Goal: Task Accomplishment & Management: Manage account settings

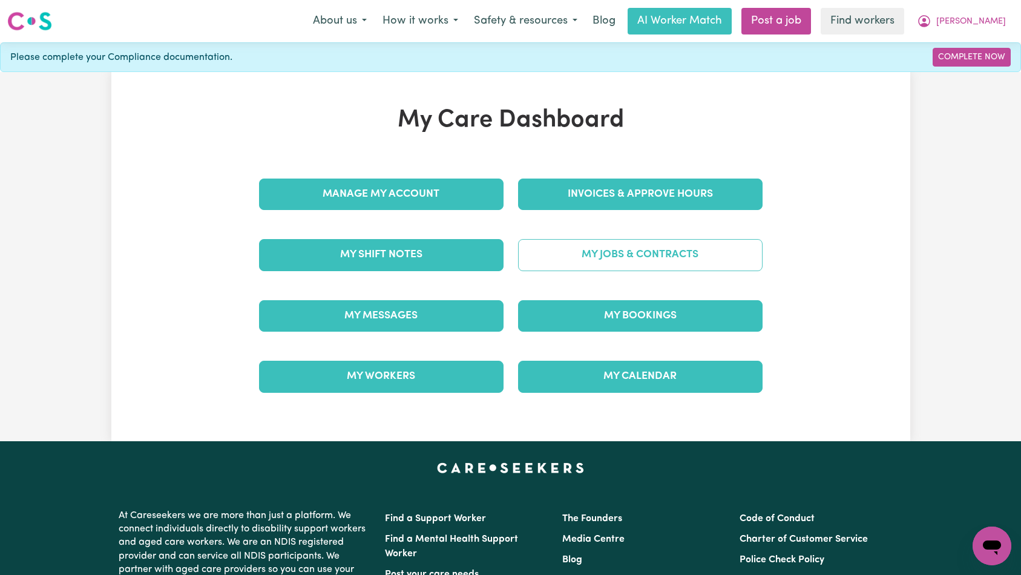
click at [565, 252] on link "My Jobs & Contracts" at bounding box center [640, 254] width 245 height 31
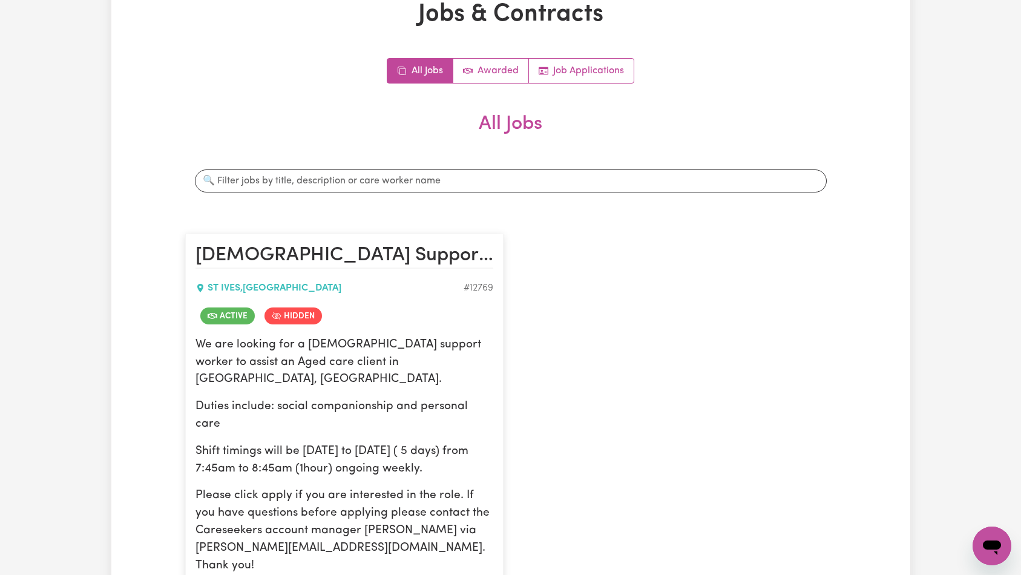
scroll to position [208, 0]
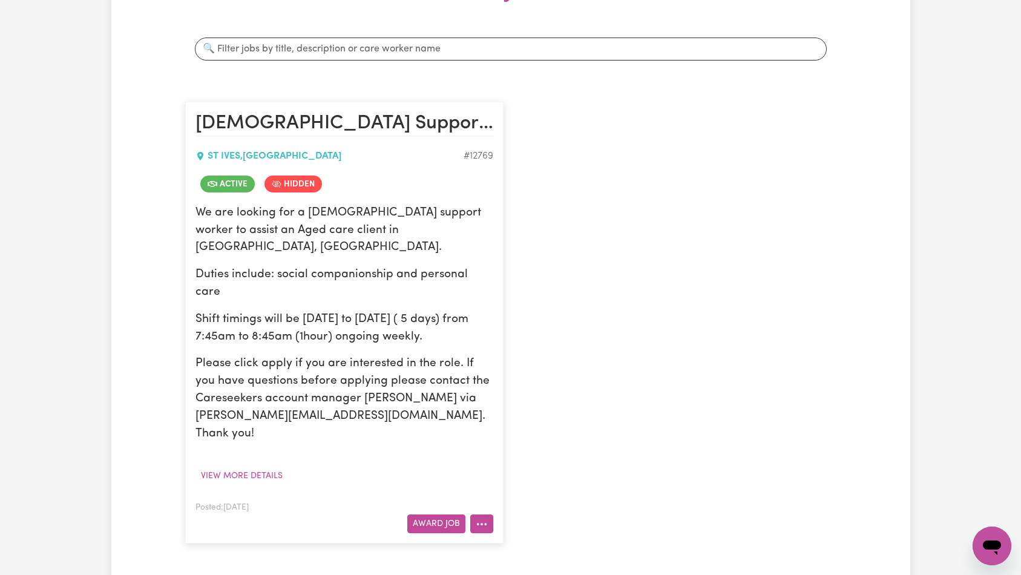
click at [479, 518] on icon "More options" at bounding box center [482, 524] width 12 height 12
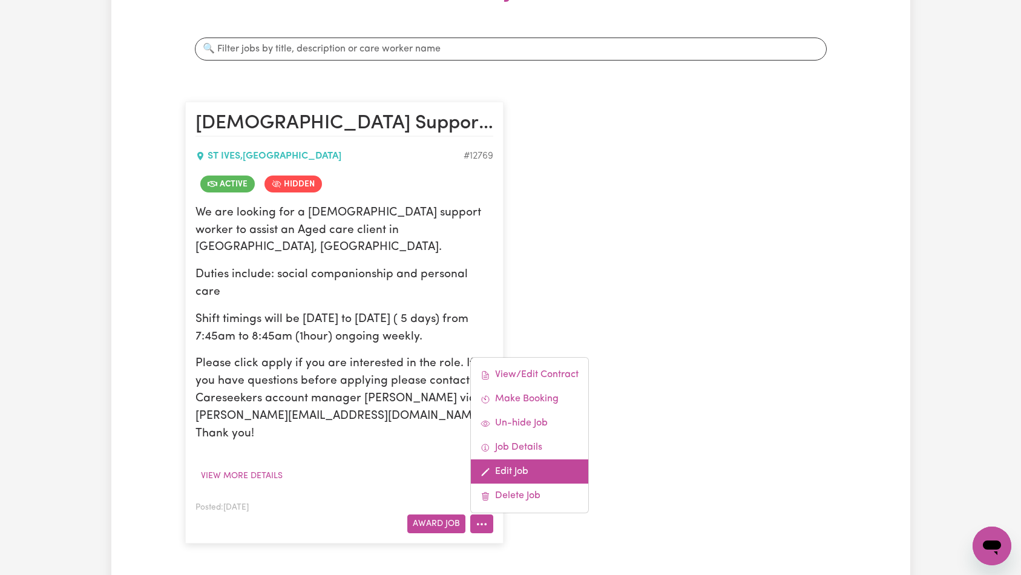
click at [515, 459] on link "Edit Job" at bounding box center [529, 471] width 117 height 24
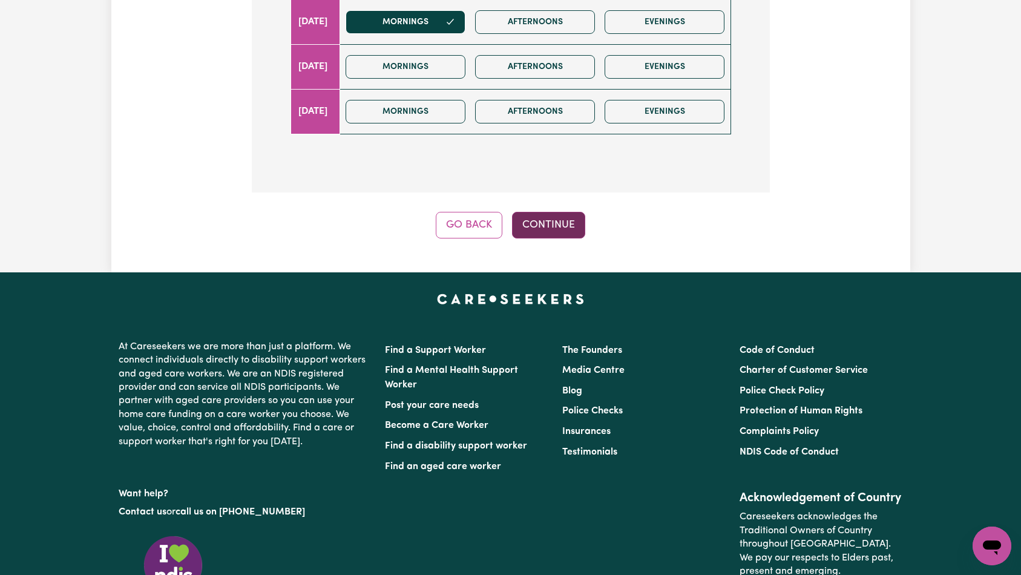
click at [557, 212] on button "Continue" at bounding box center [548, 225] width 73 height 27
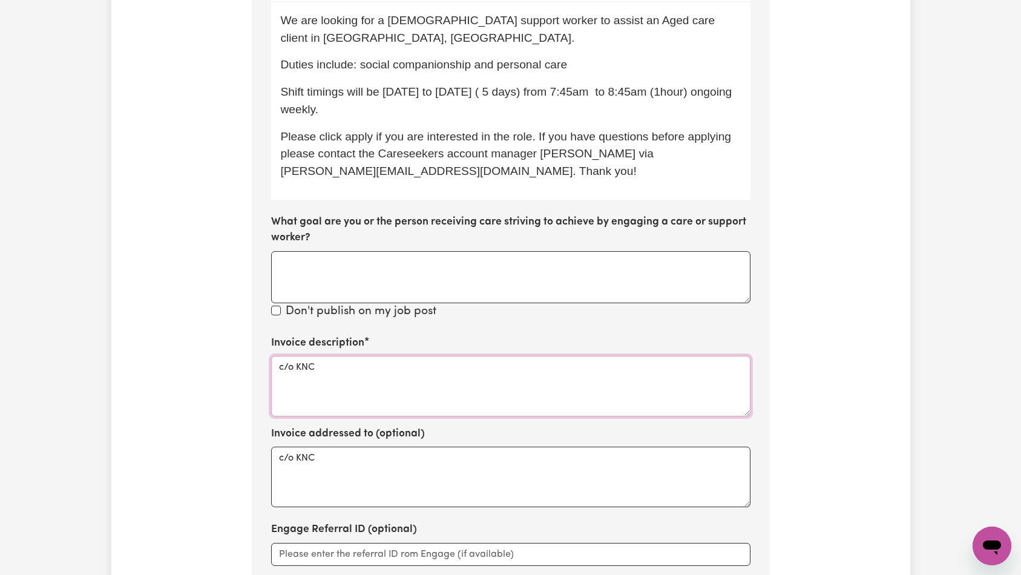
click at [511, 361] on textarea "c/o KNC" at bounding box center [510, 386] width 479 height 61
paste textarea "Personal Care and Domestic Assistance"
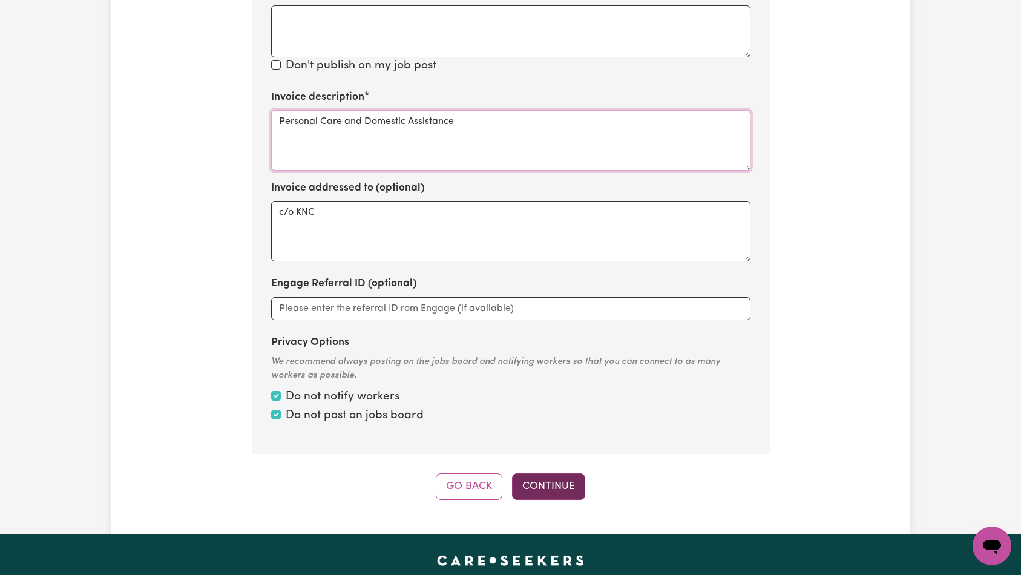
type textarea "Personal Care and Domestic Assistance"
click at [541, 473] on button "Continue" at bounding box center [548, 486] width 73 height 27
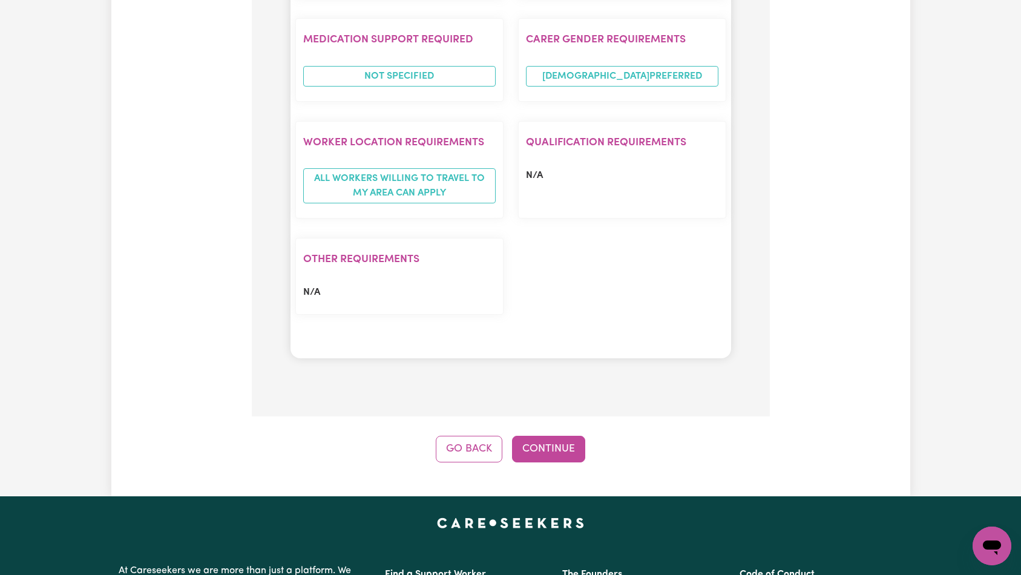
click at [555, 436] on button "Continue" at bounding box center [548, 449] width 73 height 27
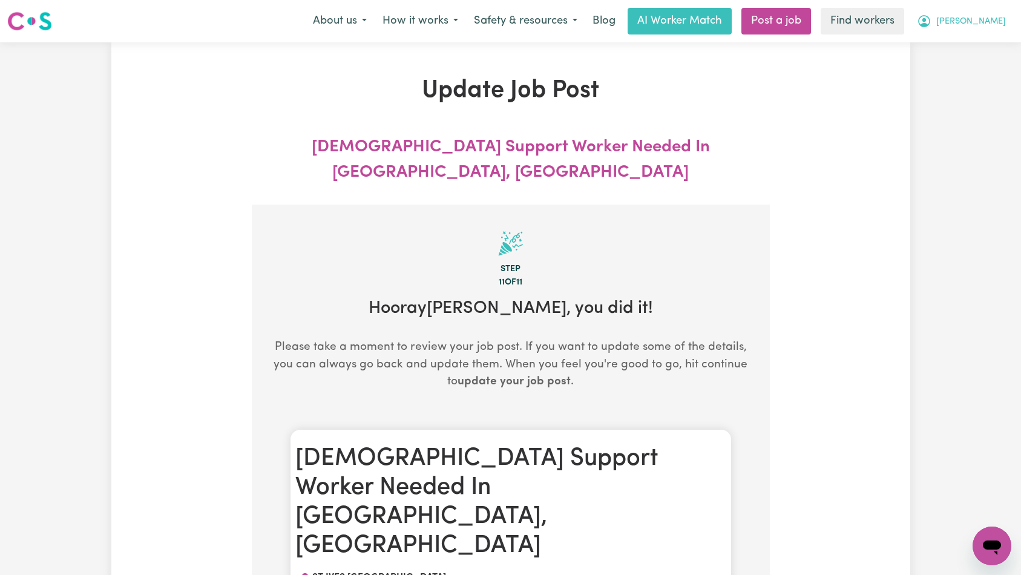
click at [981, 24] on span "[PERSON_NAME]" at bounding box center [971, 21] width 70 height 13
click at [979, 50] on link "My Dashboard" at bounding box center [966, 47] width 96 height 23
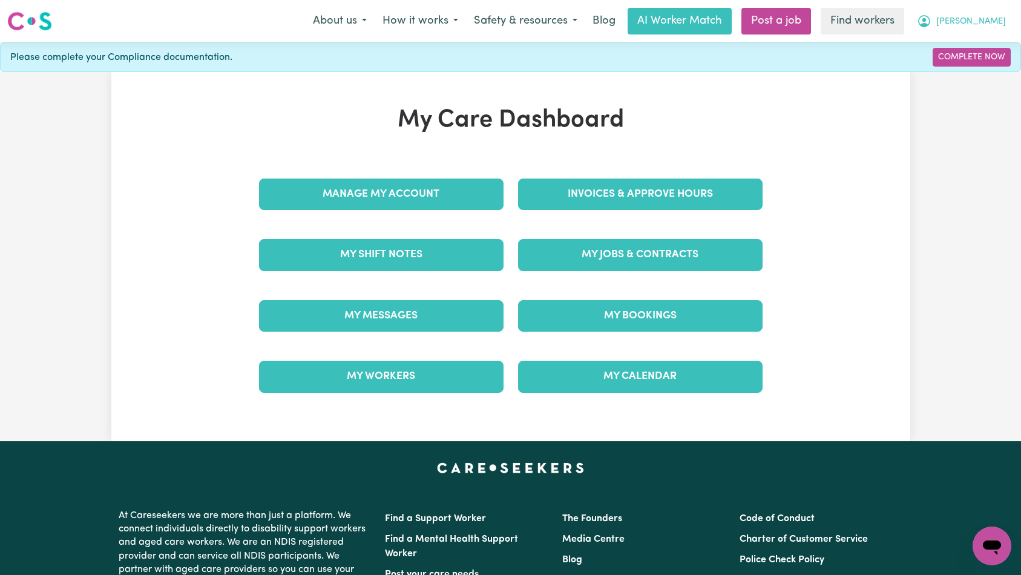
click at [988, 24] on span "[PERSON_NAME]" at bounding box center [971, 21] width 70 height 13
click at [976, 65] on link "Logout" at bounding box center [966, 69] width 96 height 23
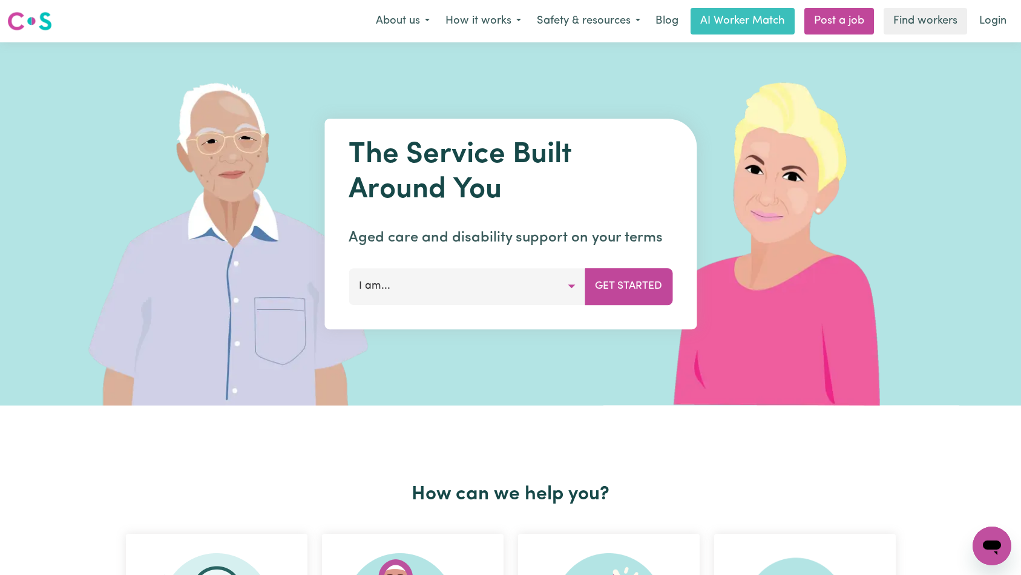
click at [990, 26] on link "Login" at bounding box center [993, 21] width 42 height 27
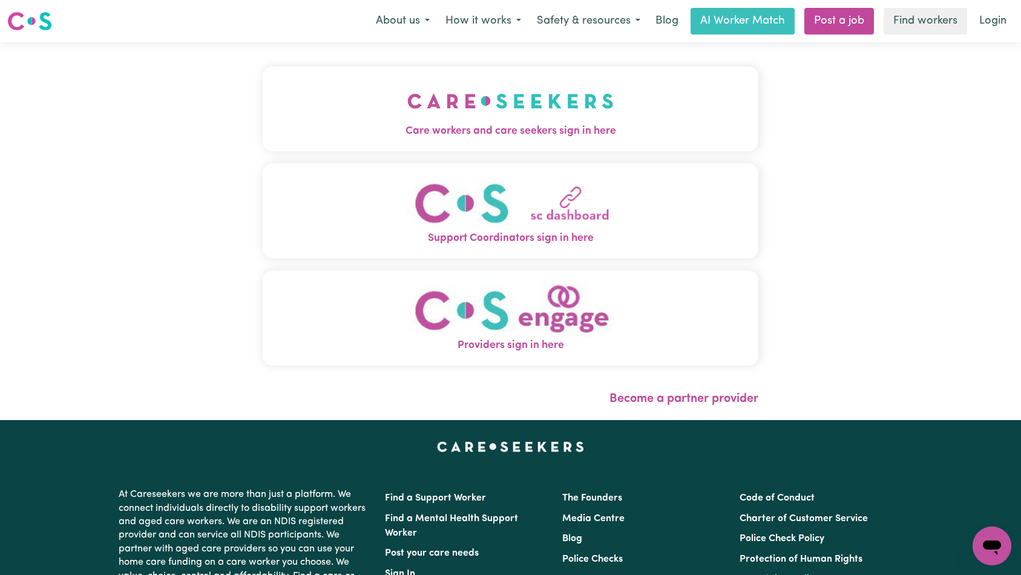
click at [407, 107] on img "Care workers and care seekers sign in here" at bounding box center [510, 101] width 206 height 45
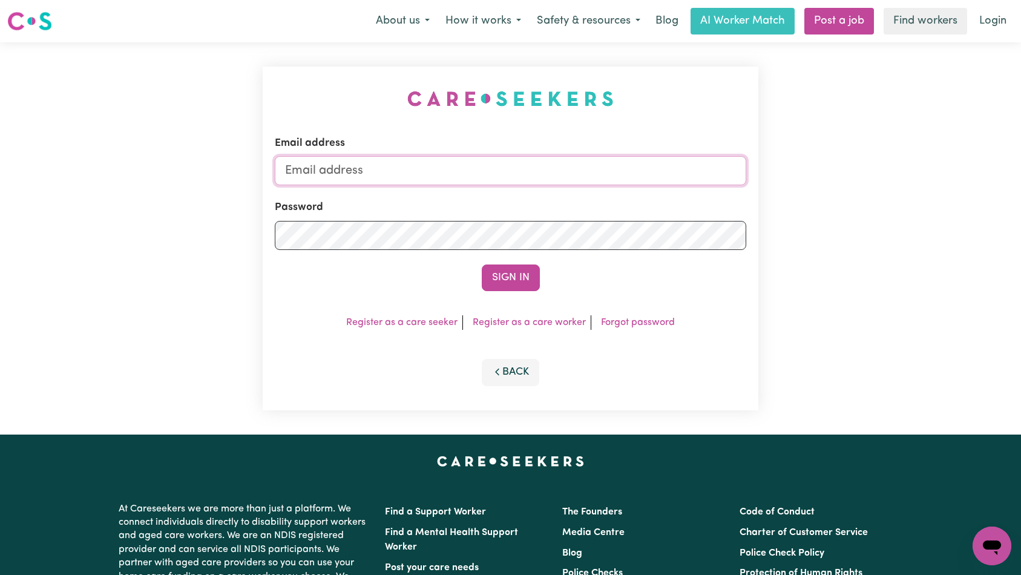
click at [564, 175] on input "Email address" at bounding box center [511, 170] width 472 height 29
type input "[EMAIL_ADDRESS][DOMAIN_NAME]"
click at [513, 274] on button "Sign In" at bounding box center [511, 278] width 58 height 27
